Goal: Task Accomplishment & Management: Manage account settings

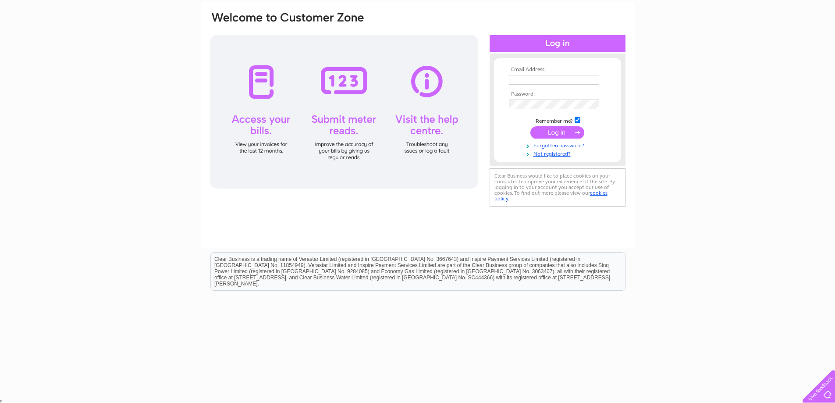
scroll to position [65, 0]
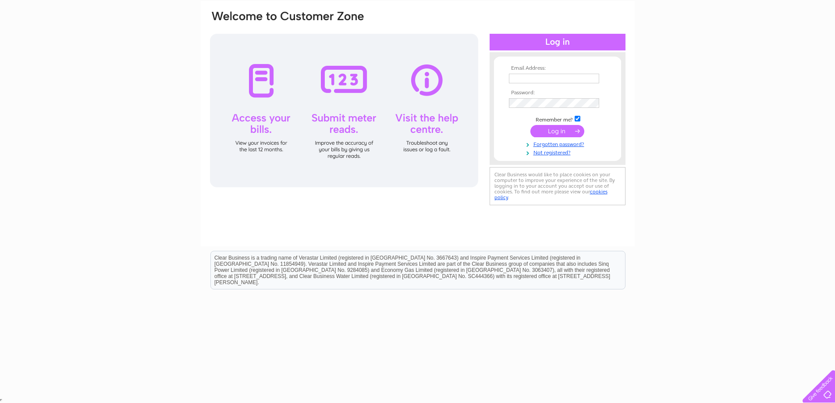
click at [551, 131] on input "submit" at bounding box center [558, 131] width 54 height 12
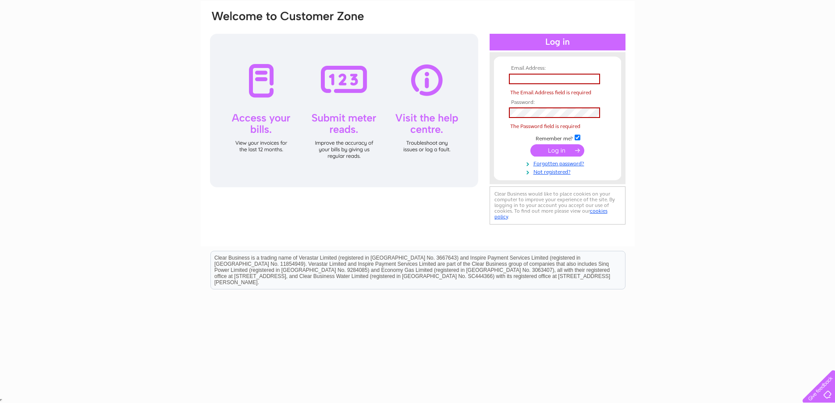
click at [696, 144] on div "Email Address: The Email Address field is required Password:" at bounding box center [417, 199] width 835 height 396
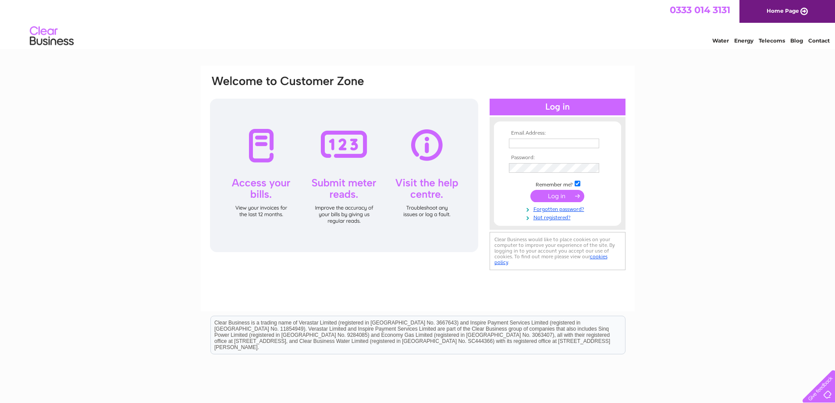
click at [258, 148] on div at bounding box center [344, 175] width 268 height 153
click at [255, 212] on div at bounding box center [344, 175] width 268 height 153
